Goal: Task Accomplishment & Management: Manage account settings

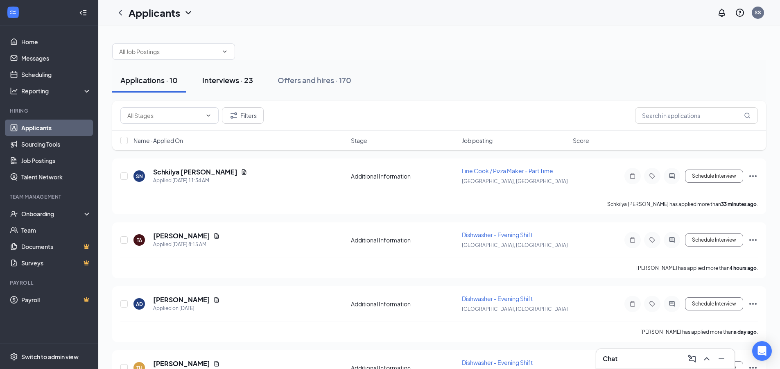
click at [223, 81] on div "Interviews · 23" at bounding box center [227, 80] width 51 height 10
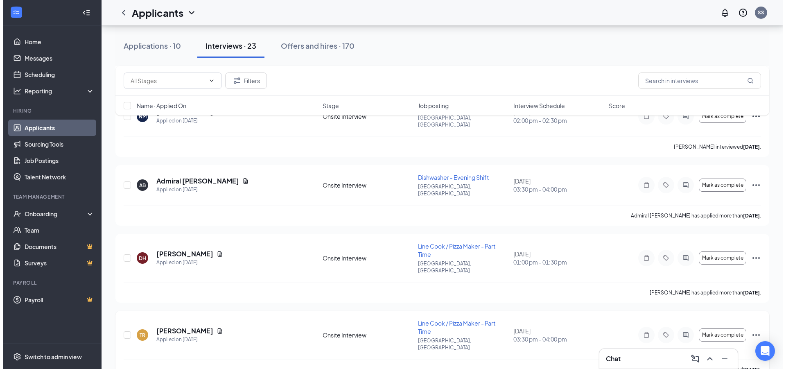
scroll to position [1064, 0]
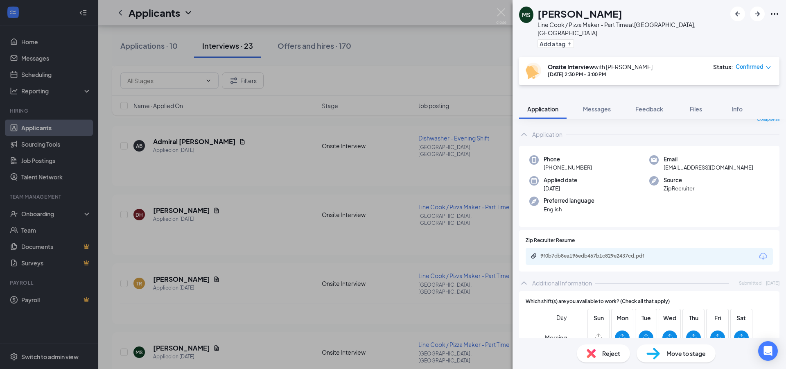
scroll to position [84, 0]
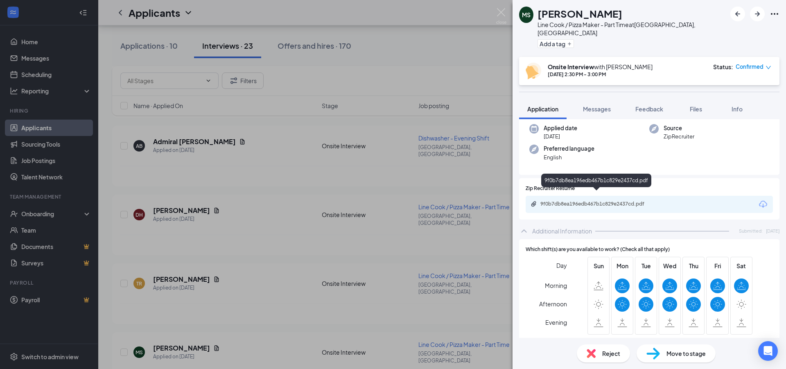
click at [557, 201] on div "9f0b7db8ea196edb467b1c829e2437cd.pdf" at bounding box center [597, 204] width 115 height 7
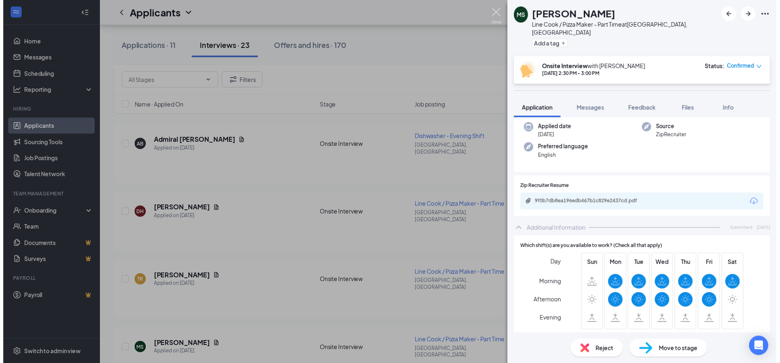
scroll to position [81, 0]
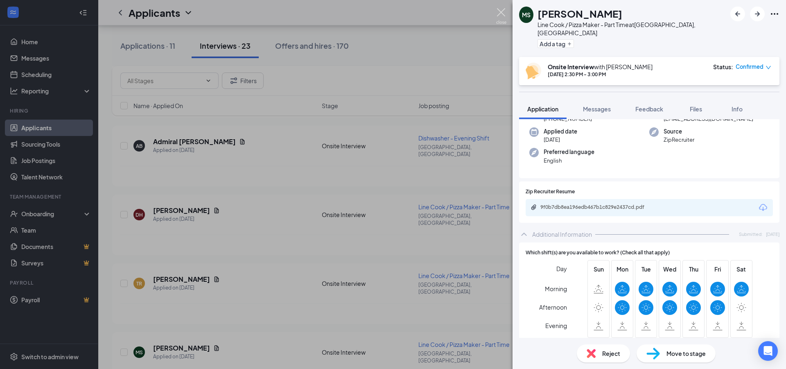
click at [500, 9] on img at bounding box center [501, 16] width 10 height 16
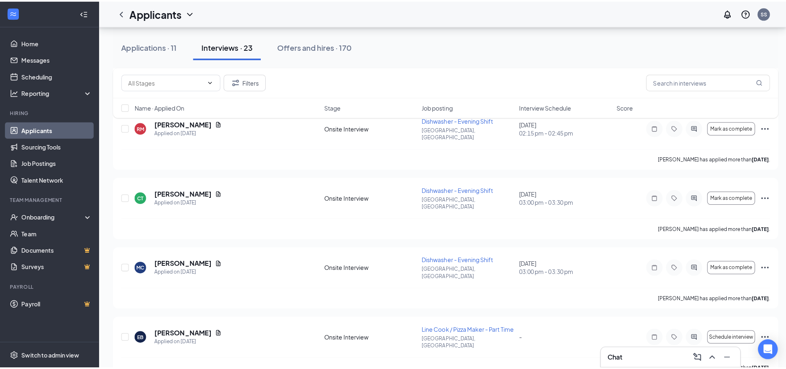
scroll to position [737, 0]
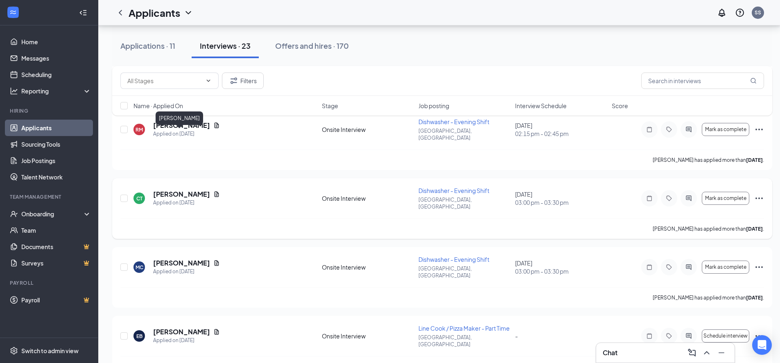
click at [172, 190] on h5 "[PERSON_NAME]" at bounding box center [181, 194] width 57 height 9
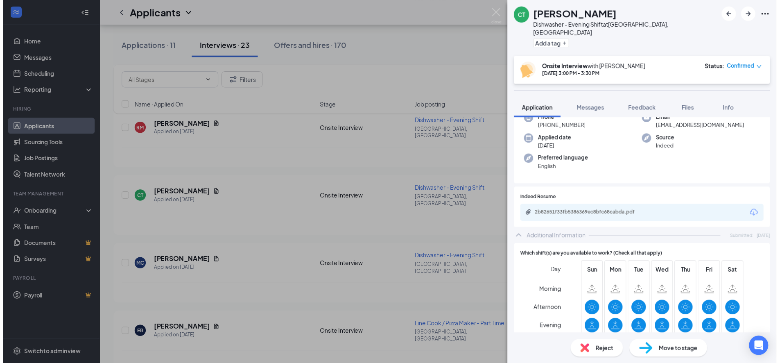
scroll to position [56, 0]
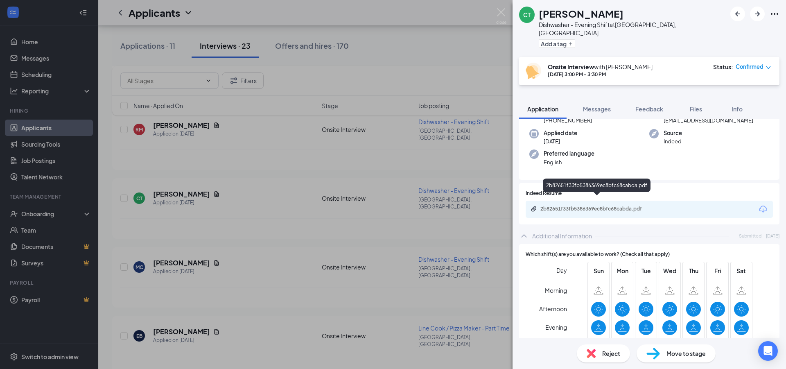
click at [574, 205] on div "2b82651f33fb5386369ec8bfc68cabda.pdf" at bounding box center [597, 209] width 133 height 8
click at [501, 11] on img at bounding box center [501, 16] width 10 height 16
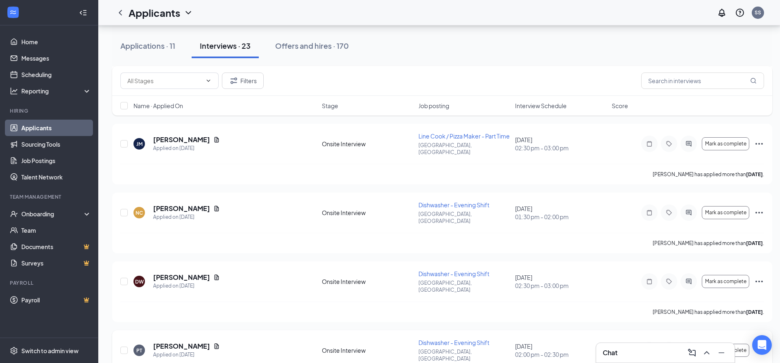
scroll to position [327, 0]
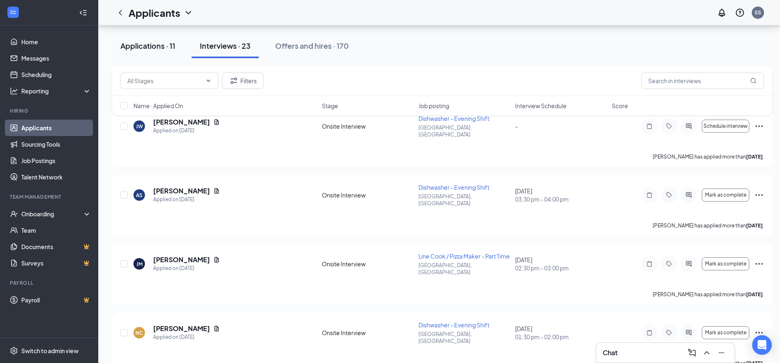
click at [127, 48] on div "Applications · 11" at bounding box center [147, 46] width 55 height 10
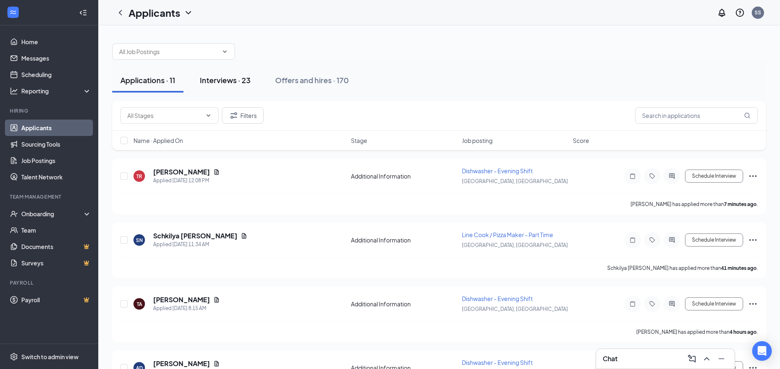
click at [241, 84] on div "Interviews · 23" at bounding box center [225, 80] width 51 height 10
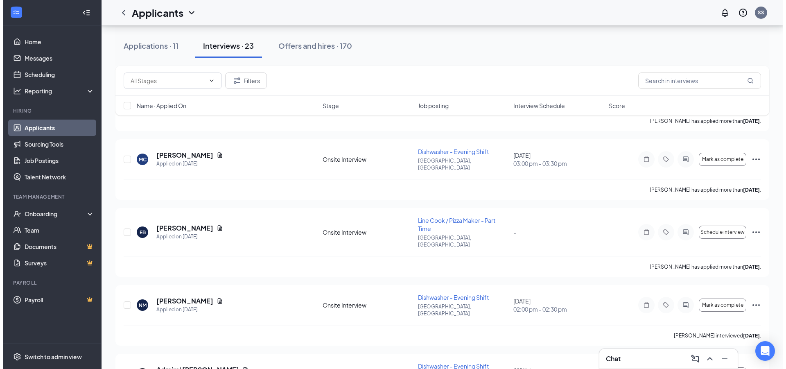
scroll to position [942, 0]
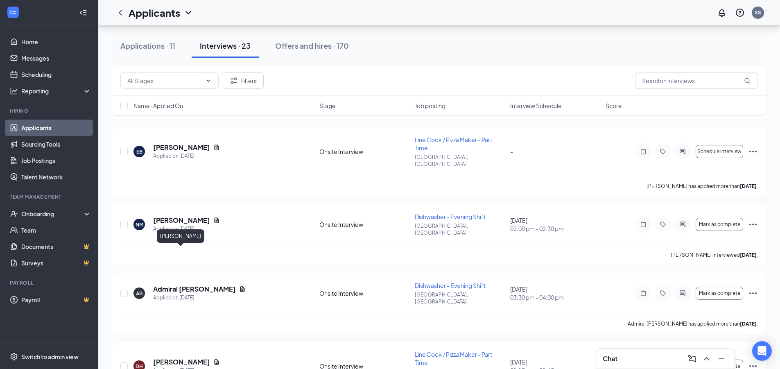
click at [175, 357] on h5 "[PERSON_NAME]" at bounding box center [181, 361] width 57 height 9
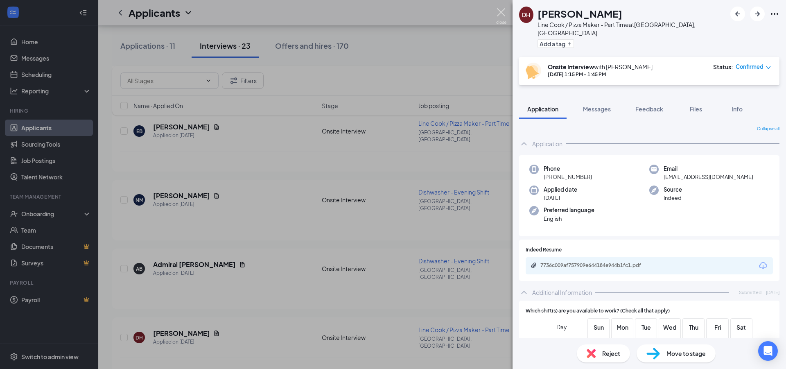
click at [499, 10] on img at bounding box center [501, 16] width 10 height 16
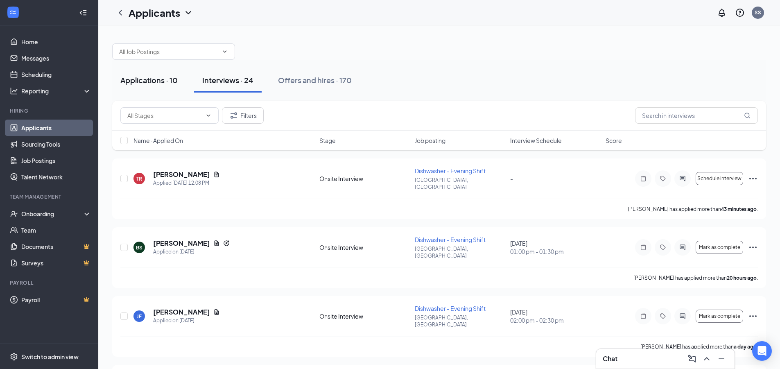
click at [137, 77] on div "Applications · 10" at bounding box center [148, 80] width 57 height 10
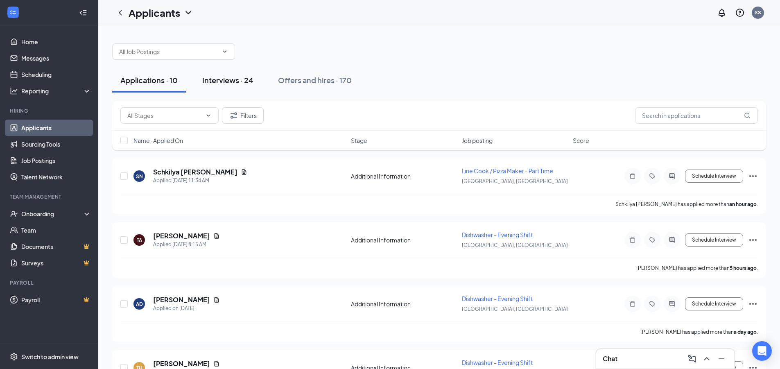
click at [232, 77] on div "Interviews · 24" at bounding box center [227, 80] width 51 height 10
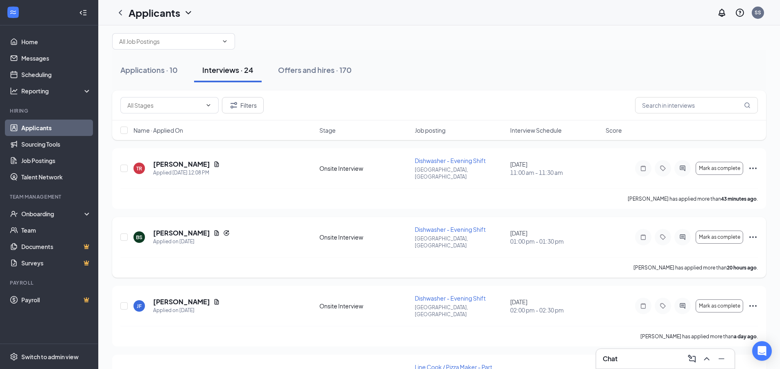
scroll to position [41, 0]
